Goal: Information Seeking & Learning: Learn about a topic

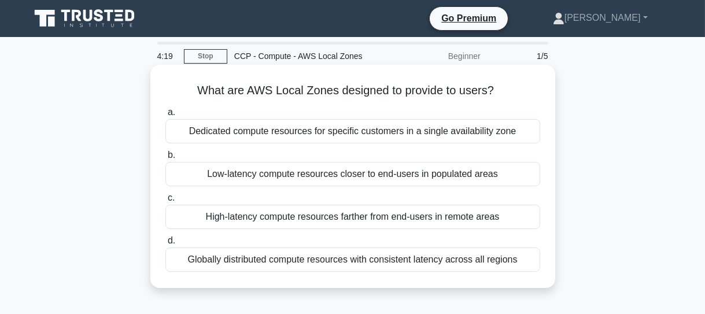
click at [445, 179] on div "Low-latency compute resources closer to end-users in populated areas" at bounding box center [352, 174] width 375 height 24
click at [165, 159] on input "b. Low-latency compute resources closer to end-users in populated areas" at bounding box center [165, 156] width 0 height 8
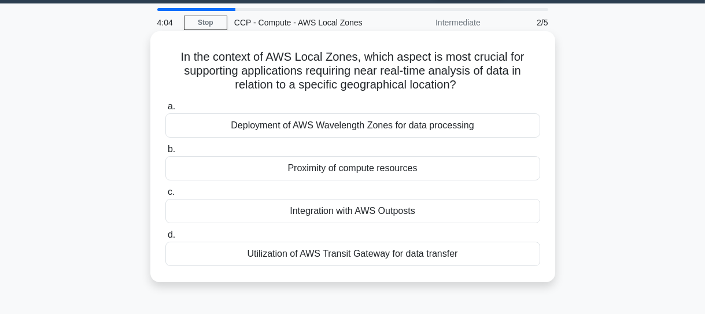
scroll to position [52, 0]
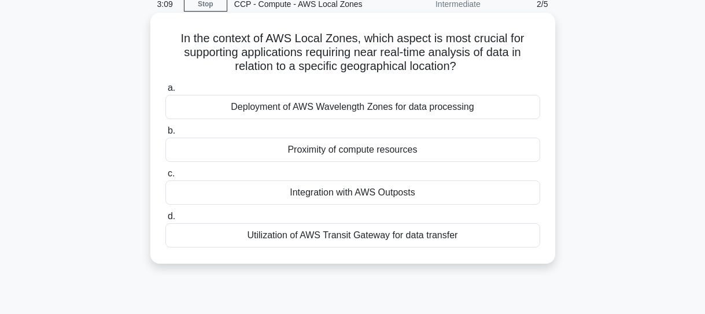
click at [404, 238] on div "Utilization of AWS Transit Gateway for data transfer" at bounding box center [352, 235] width 375 height 24
click at [165, 220] on input "d. Utilization of AWS Transit Gateway for data transfer" at bounding box center [165, 217] width 0 height 8
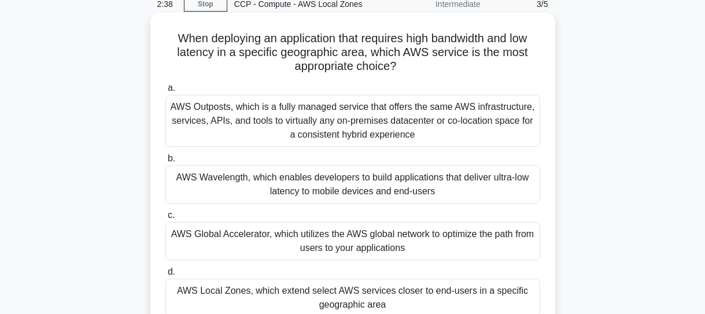
scroll to position [105, 0]
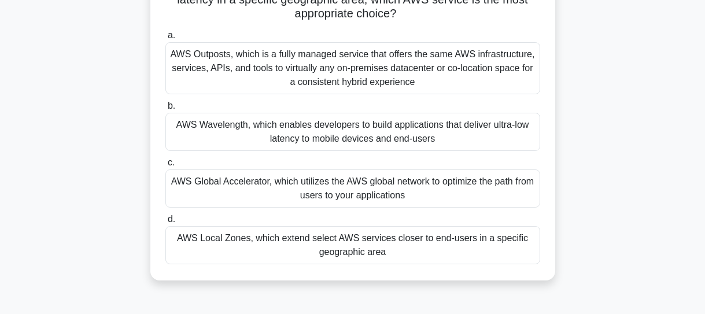
click at [373, 242] on div "AWS Local Zones, which extend select AWS services closer to end-users in a spec…" at bounding box center [352, 245] width 375 height 38
click at [165, 223] on input "d. AWS Local Zones, which extend select AWS services closer to end-users in a s…" at bounding box center [165, 220] width 0 height 8
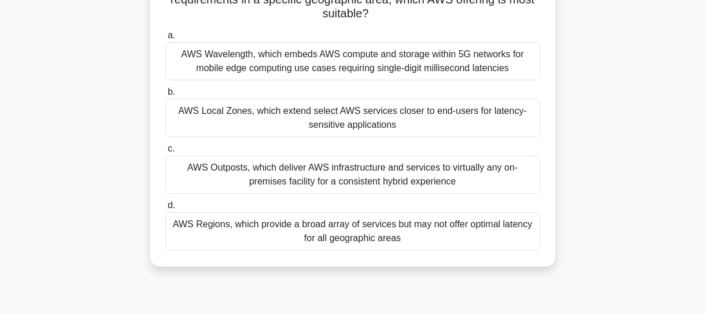
click at [339, 113] on div "AWS Local Zones, which extend select AWS services closer to end-users for laten…" at bounding box center [352, 118] width 375 height 38
click at [165, 96] on input "b. AWS Local Zones, which extend select AWS services closer to end-users for la…" at bounding box center [165, 93] width 0 height 8
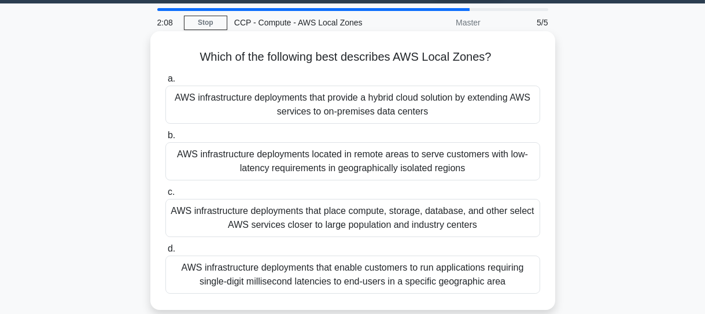
scroll to position [52, 0]
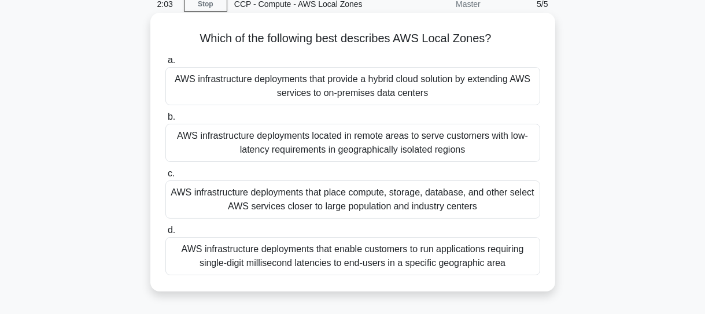
click at [460, 264] on div "AWS infrastructure deployments that enable customers to run applications requir…" at bounding box center [352, 256] width 375 height 38
click at [165, 234] on input "d. AWS infrastructure deployments that enable customers to run applications req…" at bounding box center [165, 231] width 0 height 8
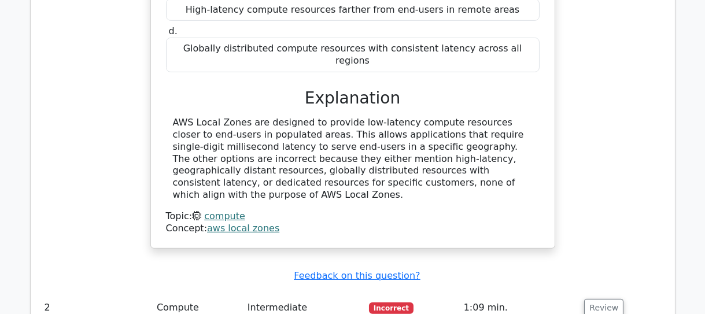
scroll to position [1104, 0]
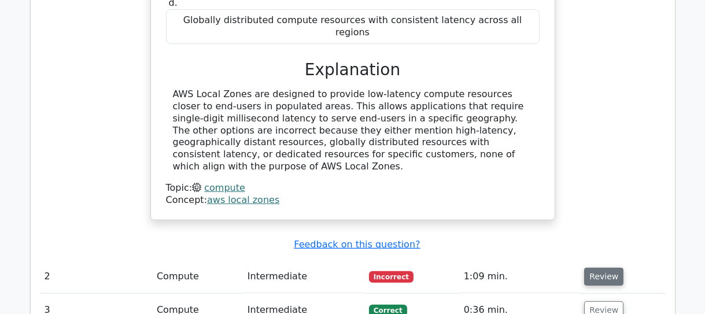
click at [594, 268] on button "Review" at bounding box center [603, 277] width 39 height 18
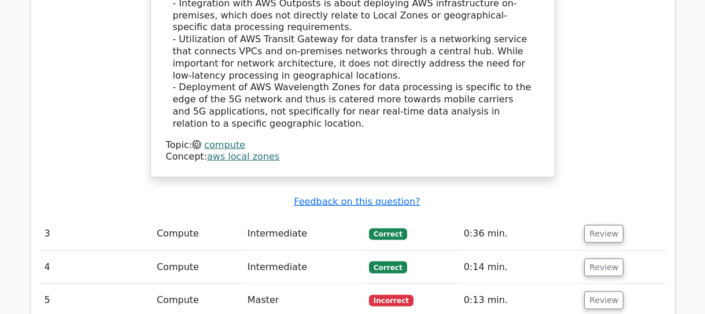
scroll to position [1788, 0]
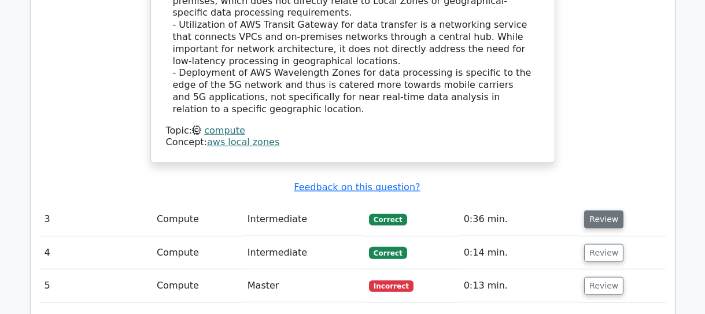
click at [607, 211] on button "Review" at bounding box center [603, 220] width 39 height 18
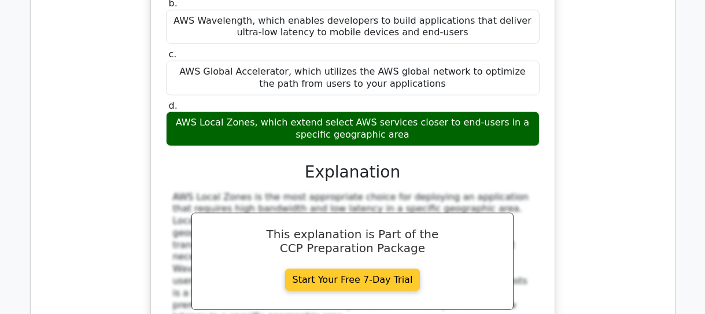
scroll to position [2262, 0]
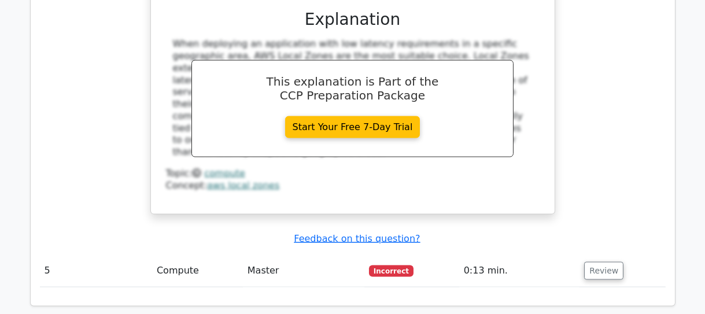
scroll to position [2893, 0]
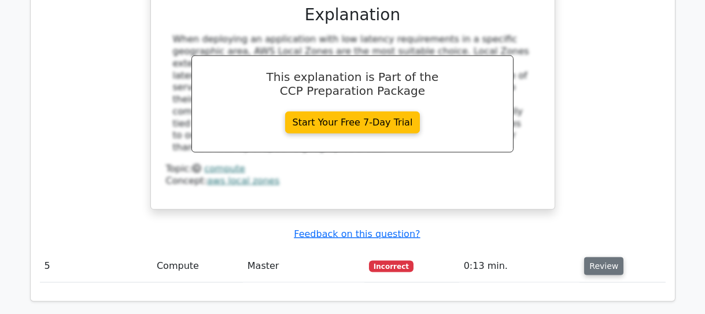
click at [592, 257] on button "Review" at bounding box center [603, 266] width 39 height 18
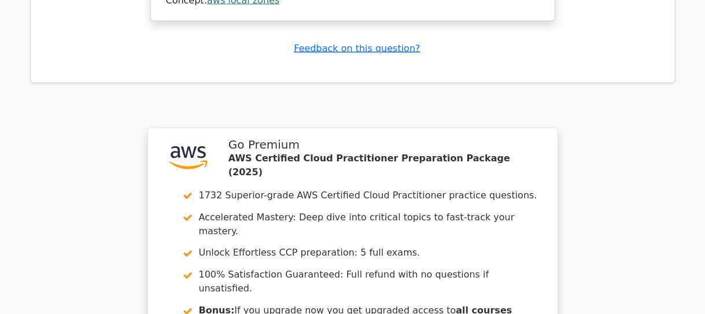
scroll to position [3681, 0]
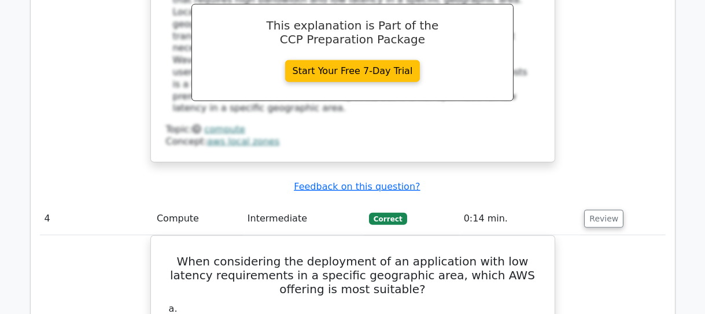
scroll to position [2314, 0]
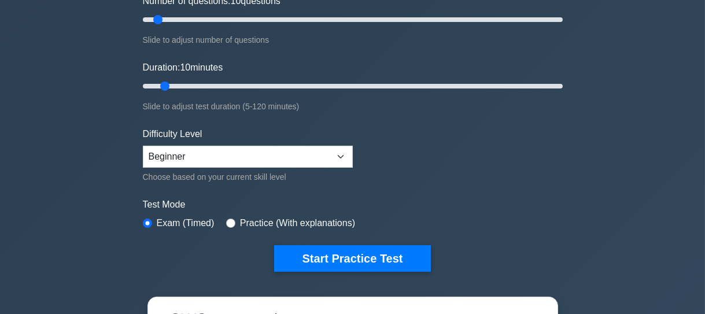
scroll to position [111, 0]
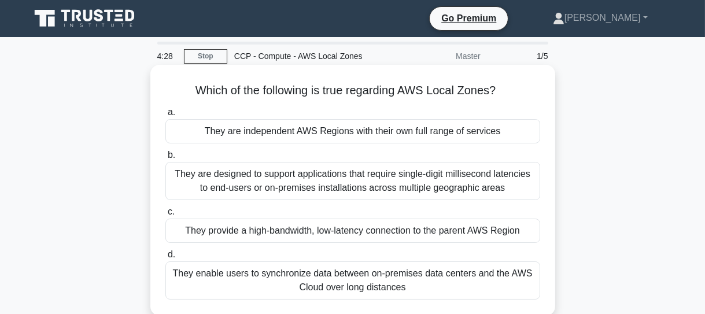
click at [448, 232] on div "They provide a high-bandwidth, low-latency connection to the parent AWS Region" at bounding box center [352, 231] width 375 height 24
click at [165, 216] on input "c. They provide a high-bandwidth, low-latency connection to the parent AWS Regi…" at bounding box center [165, 212] width 0 height 8
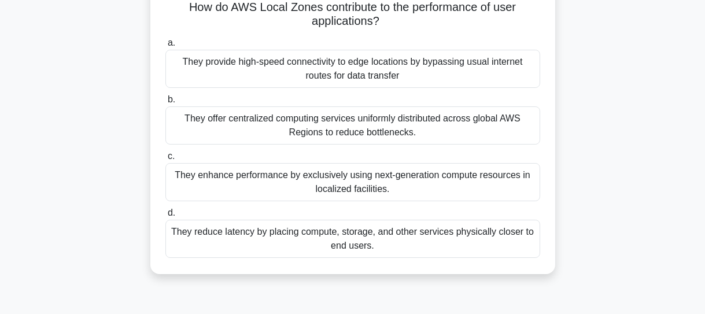
scroll to position [105, 0]
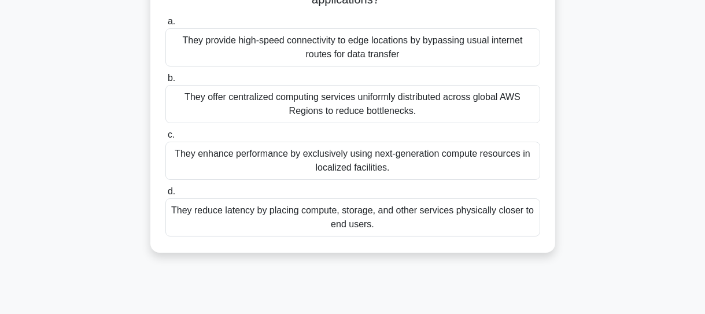
click at [411, 225] on div "They reduce latency by placing compute, storage, and other services physically …" at bounding box center [352, 217] width 375 height 38
click at [165, 196] on input "d. They reduce latency by placing compute, storage, and other services physical…" at bounding box center [165, 192] width 0 height 8
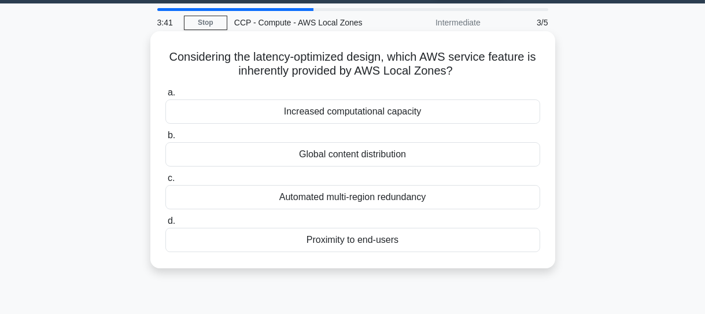
scroll to position [52, 0]
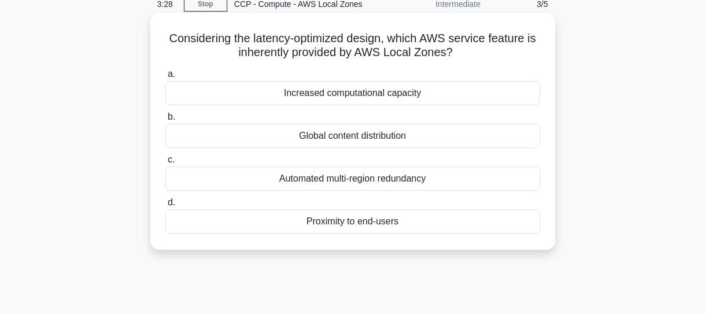
click at [353, 220] on div "Proximity to end-users" at bounding box center [352, 221] width 375 height 24
click at [165, 207] on input "d. Proximity to end-users" at bounding box center [165, 203] width 0 height 8
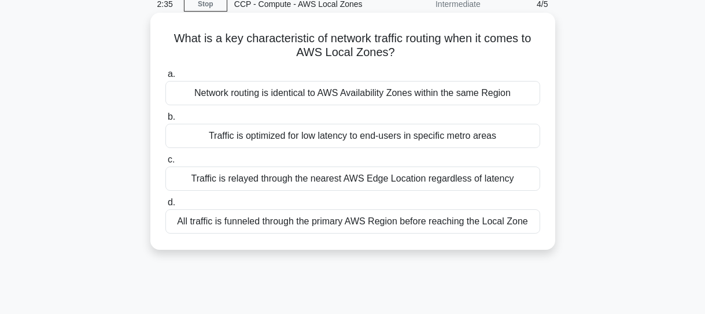
click at [418, 94] on div "Network routing is identical to AWS Availability Zones within the same Region" at bounding box center [352, 93] width 375 height 24
click at [165, 78] on input "a. Network routing is identical to AWS Availability Zones within the same Region" at bounding box center [165, 75] width 0 height 8
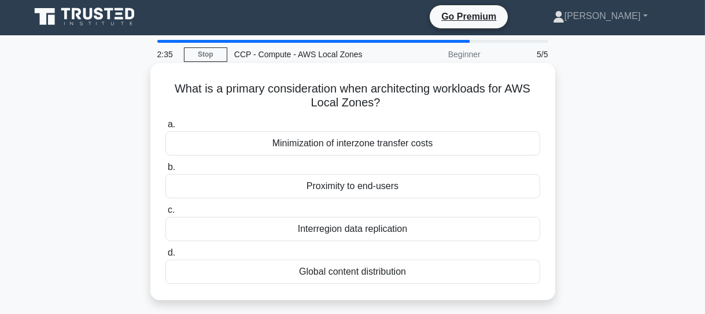
scroll to position [0, 0]
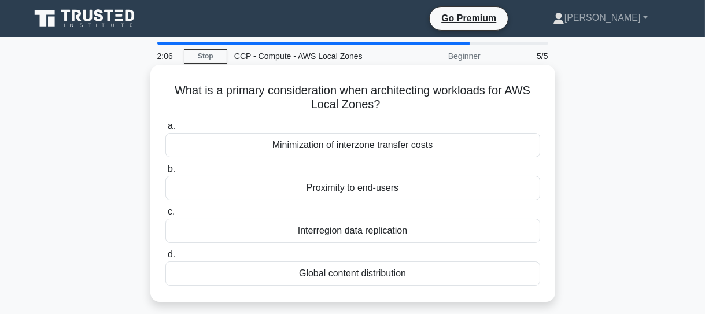
click at [405, 190] on div "Proximity to end-users" at bounding box center [352, 188] width 375 height 24
click at [165, 173] on input "b. Proximity to end-users" at bounding box center [165, 169] width 0 height 8
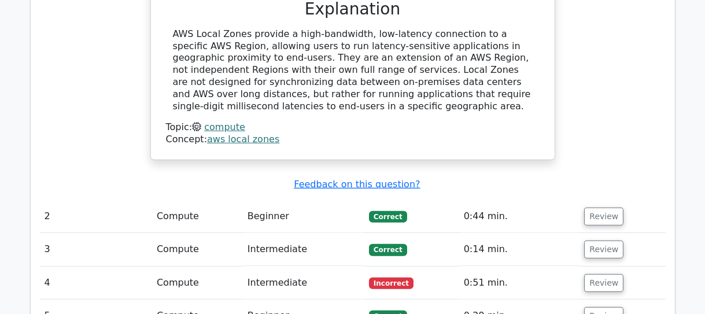
scroll to position [1209, 0]
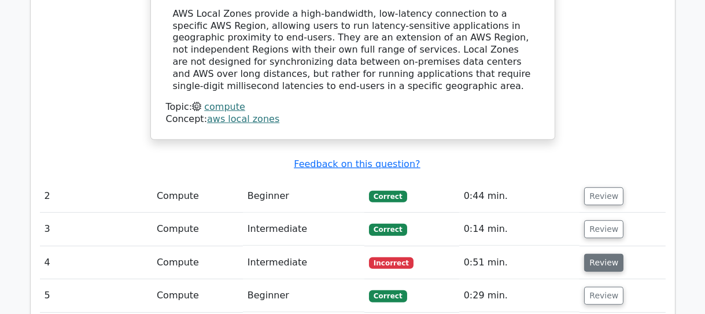
click at [599, 254] on button "Review" at bounding box center [603, 263] width 39 height 18
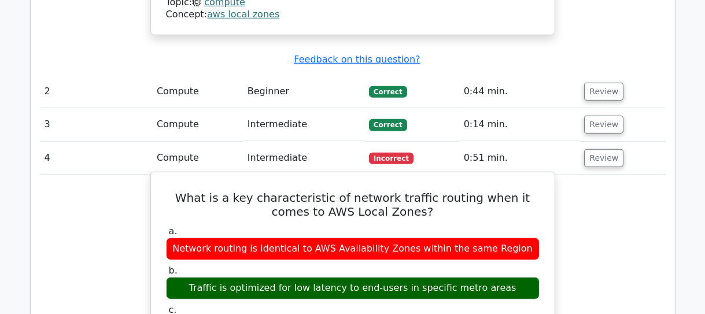
scroll to position [1314, 0]
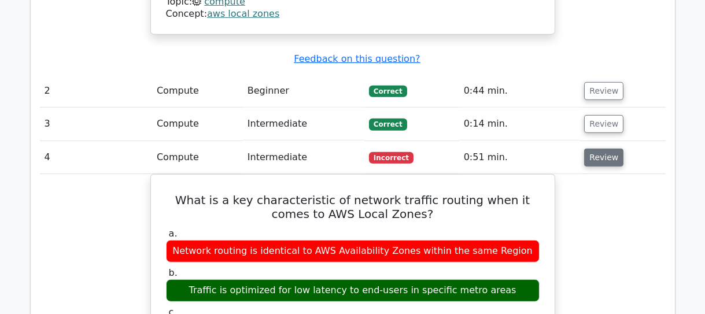
click at [610, 149] on button "Review" at bounding box center [603, 158] width 39 height 18
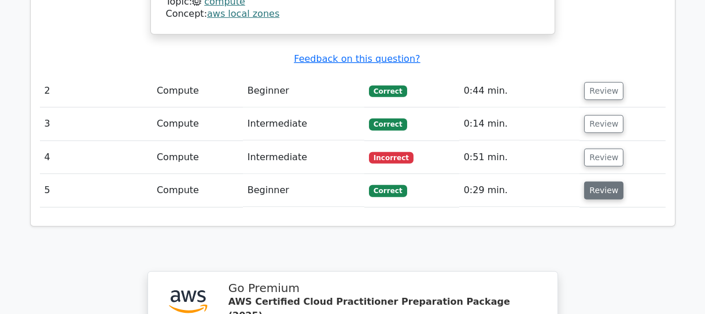
click at [601, 182] on button "Review" at bounding box center [603, 191] width 39 height 18
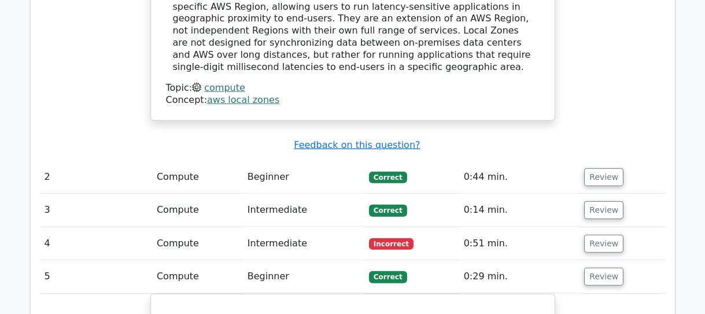
scroll to position [1209, 0]
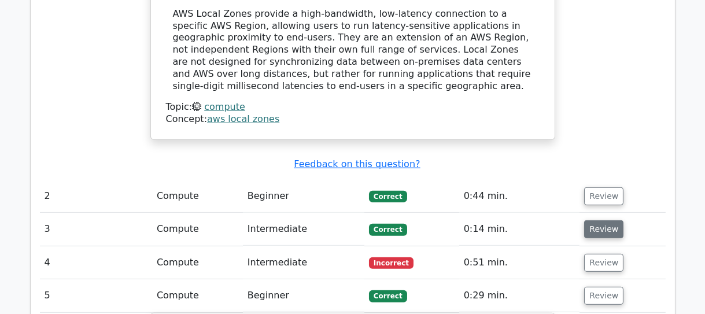
click at [598, 220] on button "Review" at bounding box center [603, 229] width 39 height 18
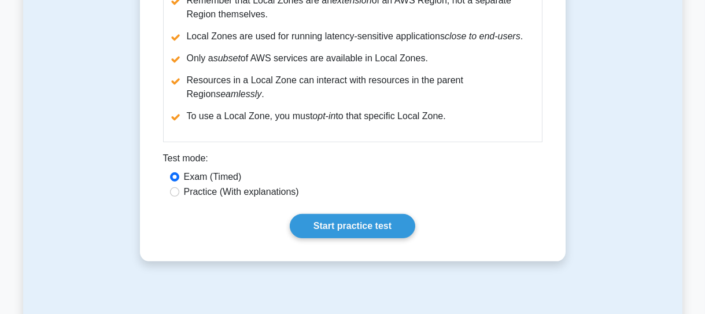
scroll to position [894, 0]
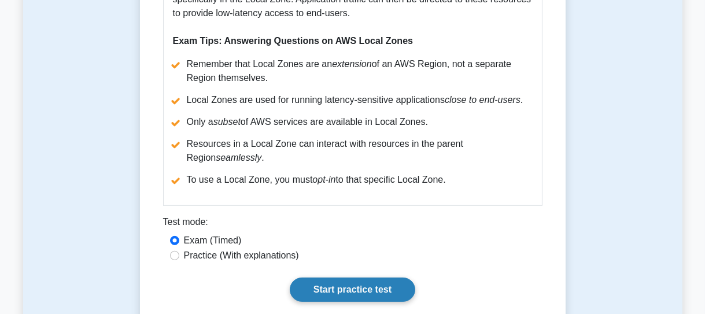
click at [367, 278] on link "Start practice test" at bounding box center [353, 290] width 126 height 24
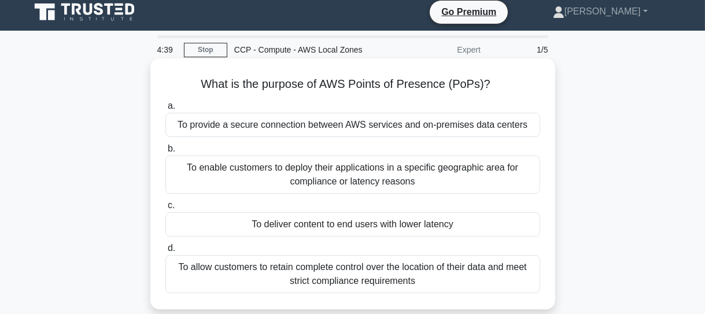
scroll to position [52, 0]
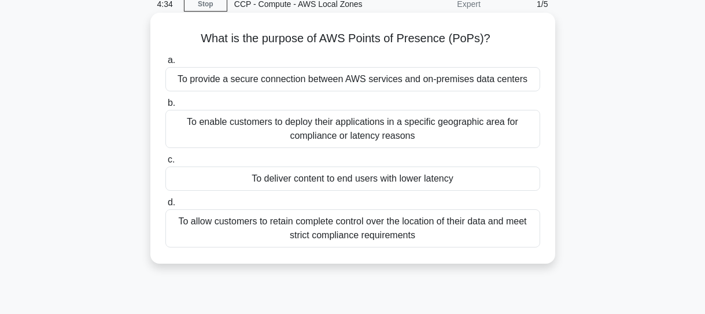
click at [458, 133] on div "To enable customers to deploy their applications in a specific geographic area …" at bounding box center [352, 129] width 375 height 38
click at [165, 107] on input "b. To enable customers to deploy their applications in a specific geographic ar…" at bounding box center [165, 104] width 0 height 8
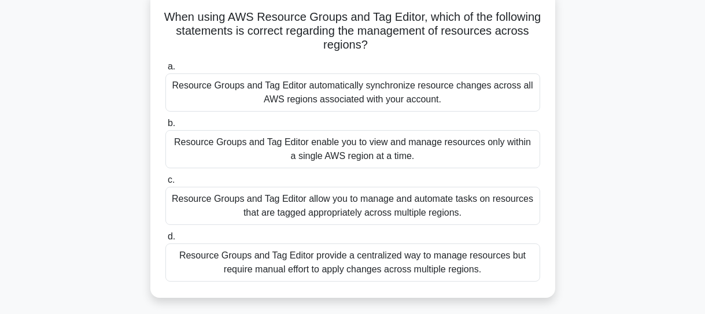
scroll to position [105, 0]
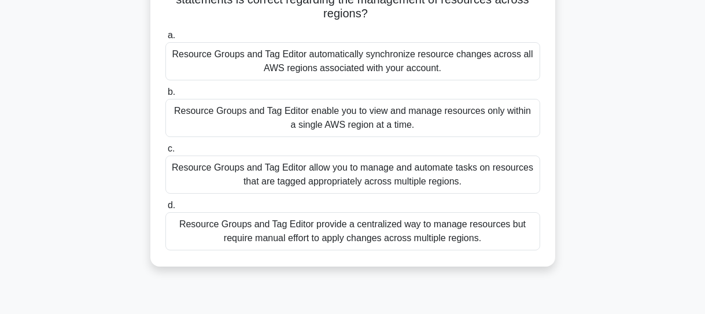
click at [369, 179] on div "Resource Groups and Tag Editor allow you to manage and automate tasks on resour…" at bounding box center [352, 175] width 375 height 38
click at [165, 153] on input "c. Resource Groups and Tag Editor allow you to manage and automate tasks on res…" at bounding box center [165, 149] width 0 height 8
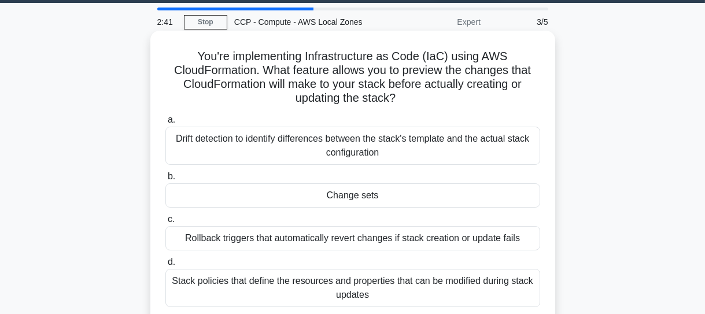
scroll to position [52, 0]
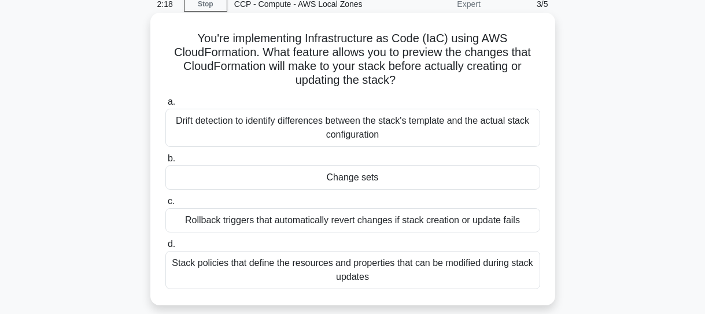
click at [396, 131] on div "Drift detection to identify differences between the stack's template and the ac…" at bounding box center [352, 128] width 375 height 38
click at [165, 106] on input "a. Drift detection to identify differences between the stack's template and the…" at bounding box center [165, 102] width 0 height 8
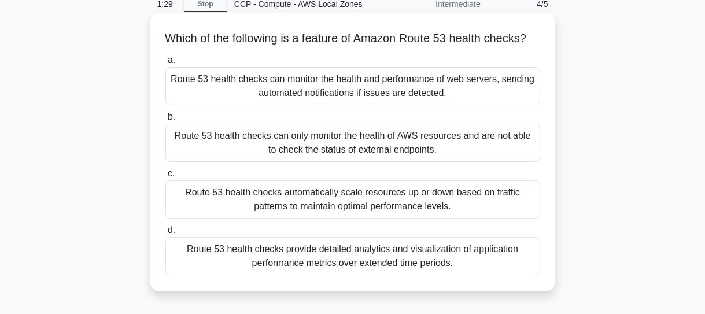
click at [419, 104] on div "Route 53 health checks can monitor the health and performance of web servers, s…" at bounding box center [352, 86] width 375 height 38
click at [165, 64] on input "a. Route 53 health checks can monitor the health and performance of web servers…" at bounding box center [165, 61] width 0 height 8
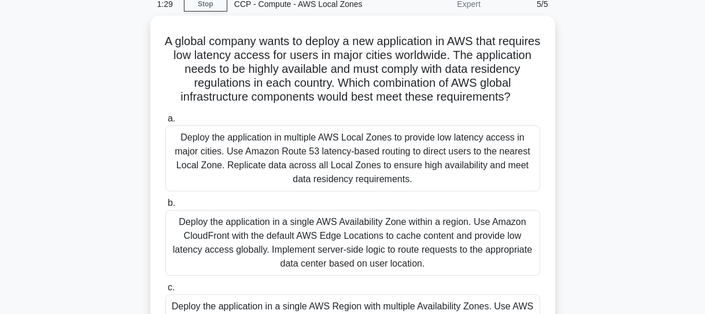
scroll to position [0, 0]
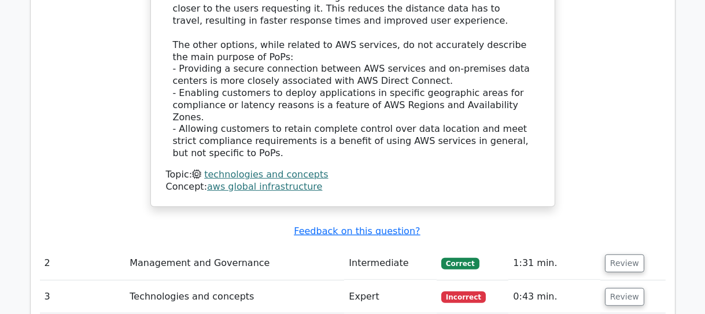
scroll to position [1262, 0]
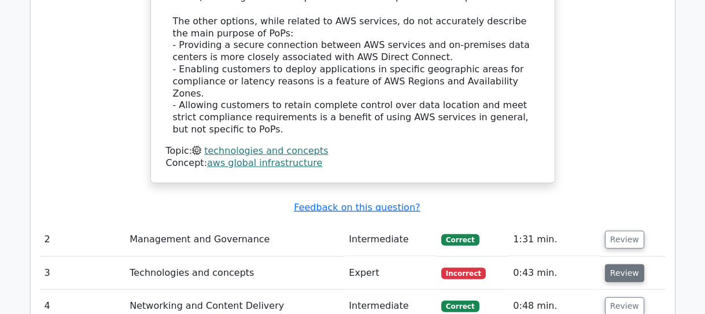
click at [631, 264] on button "Review" at bounding box center [624, 273] width 39 height 18
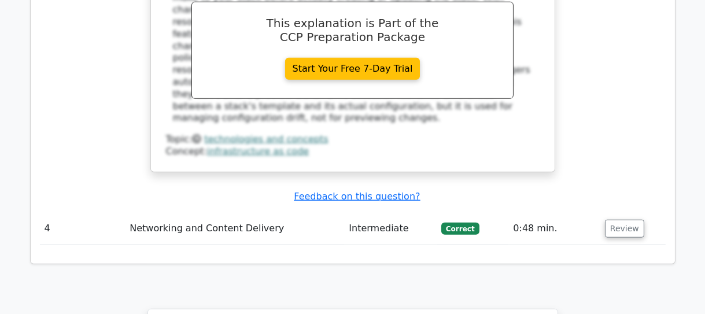
scroll to position [1893, 0]
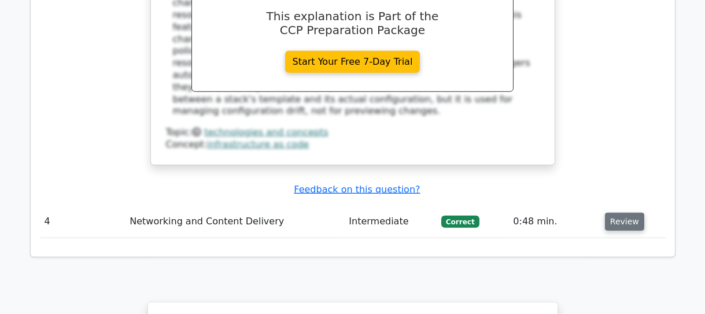
click at [622, 213] on button "Review" at bounding box center [624, 222] width 39 height 18
click at [627, 213] on button "Review" at bounding box center [624, 222] width 39 height 18
click at [620, 213] on button "Review" at bounding box center [624, 222] width 39 height 18
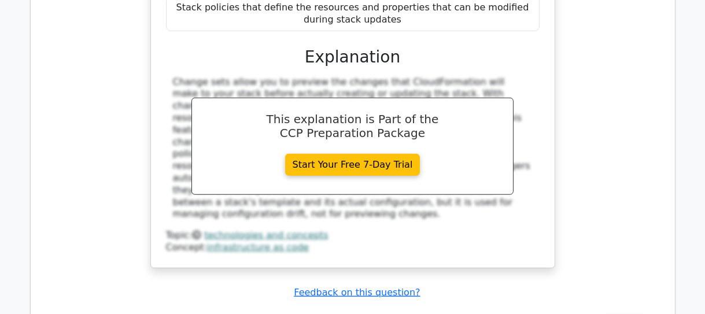
scroll to position [1788, 0]
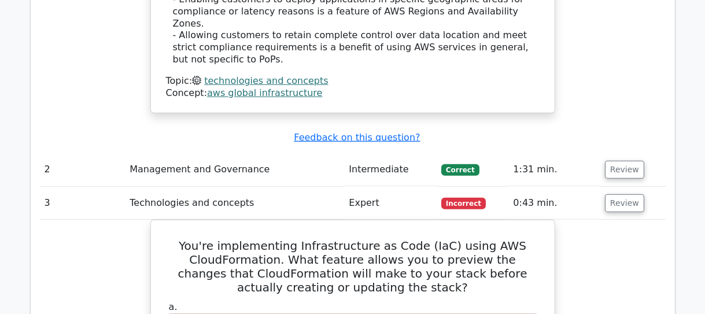
scroll to position [1262, 0]
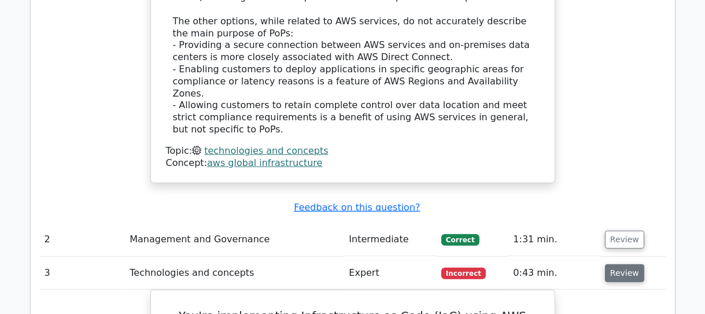
click at [624, 264] on button "Review" at bounding box center [624, 273] width 39 height 18
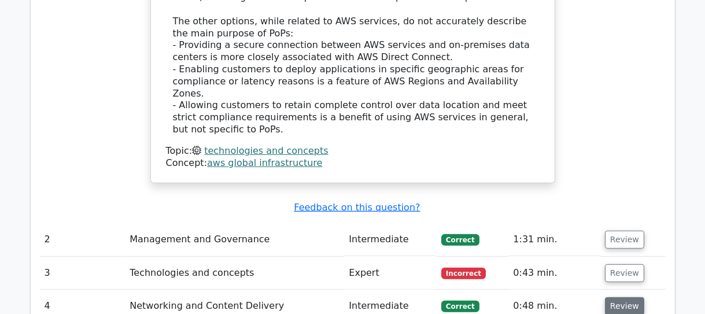
click at [618, 297] on button "Review" at bounding box center [624, 306] width 39 height 18
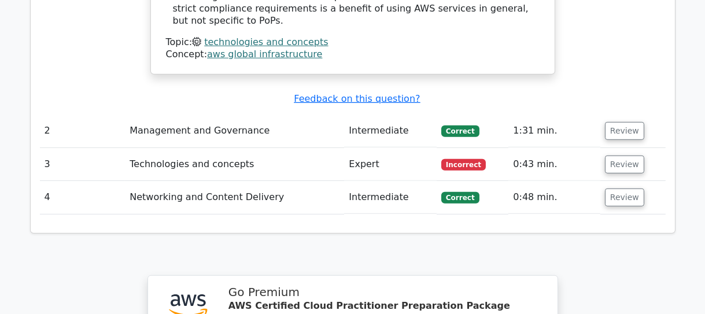
scroll to position [1367, 0]
